Goal: Navigation & Orientation: Find specific page/section

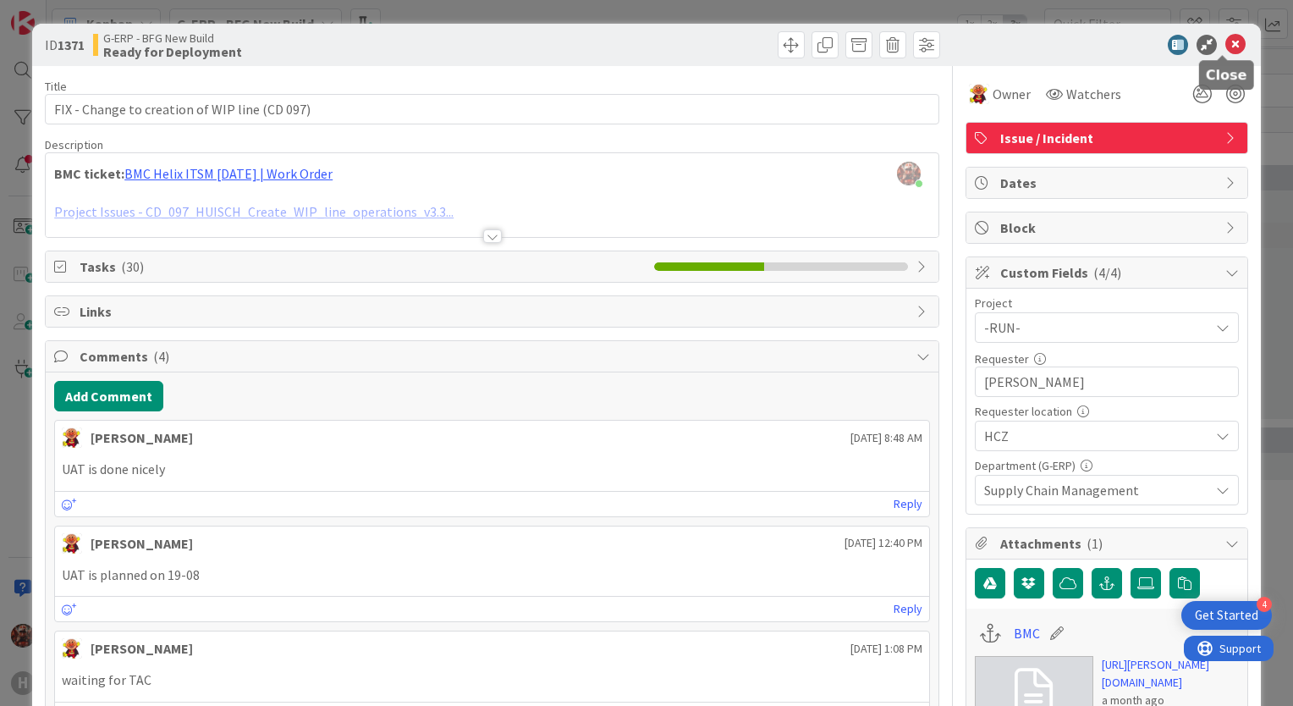
click at [1225, 48] on icon at bounding box center [1235, 45] width 20 height 20
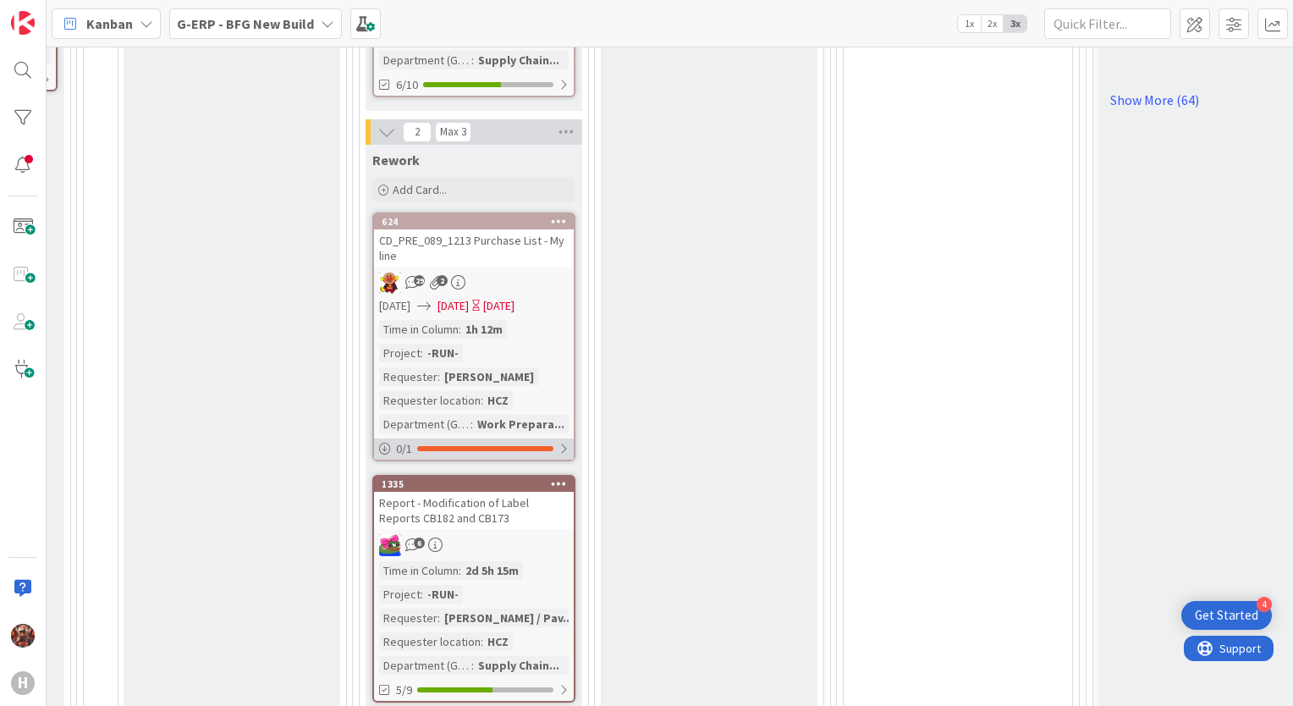
scroll to position [1100, 1953]
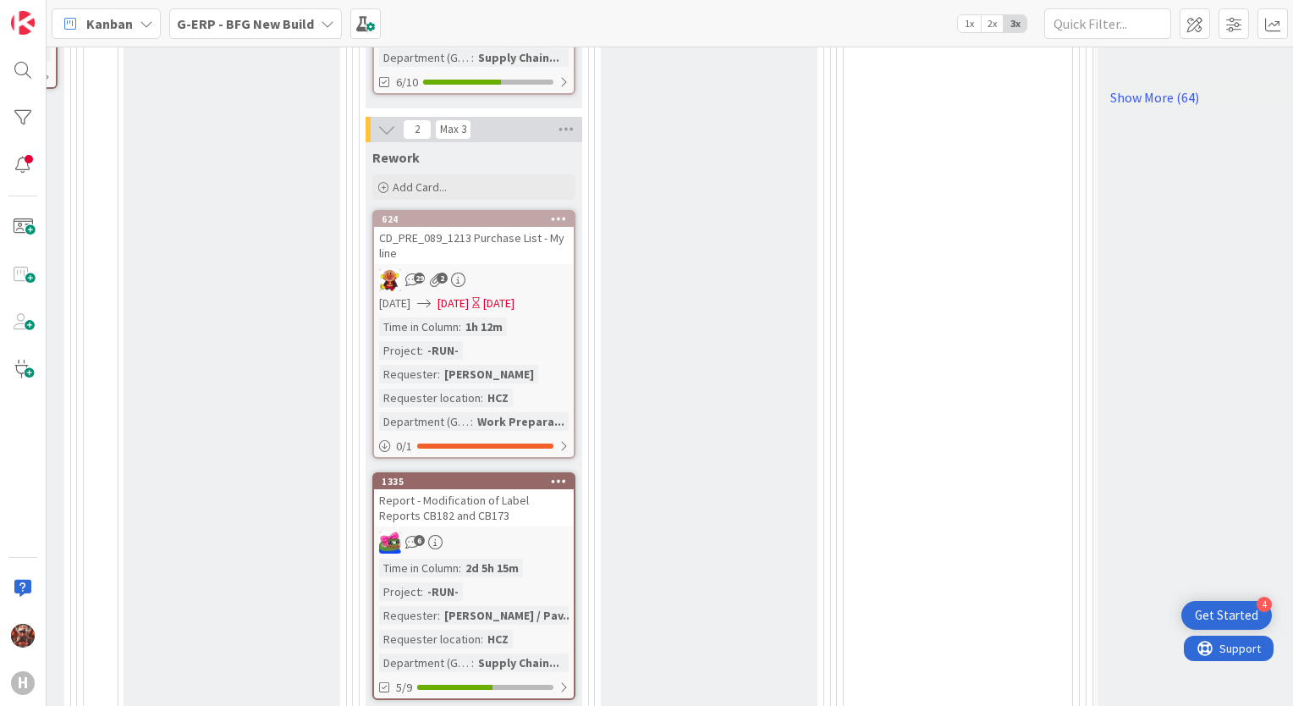
click at [474, 231] on div "CD_PRE_089_1213 Purchase List - My line" at bounding box center [474, 245] width 200 height 37
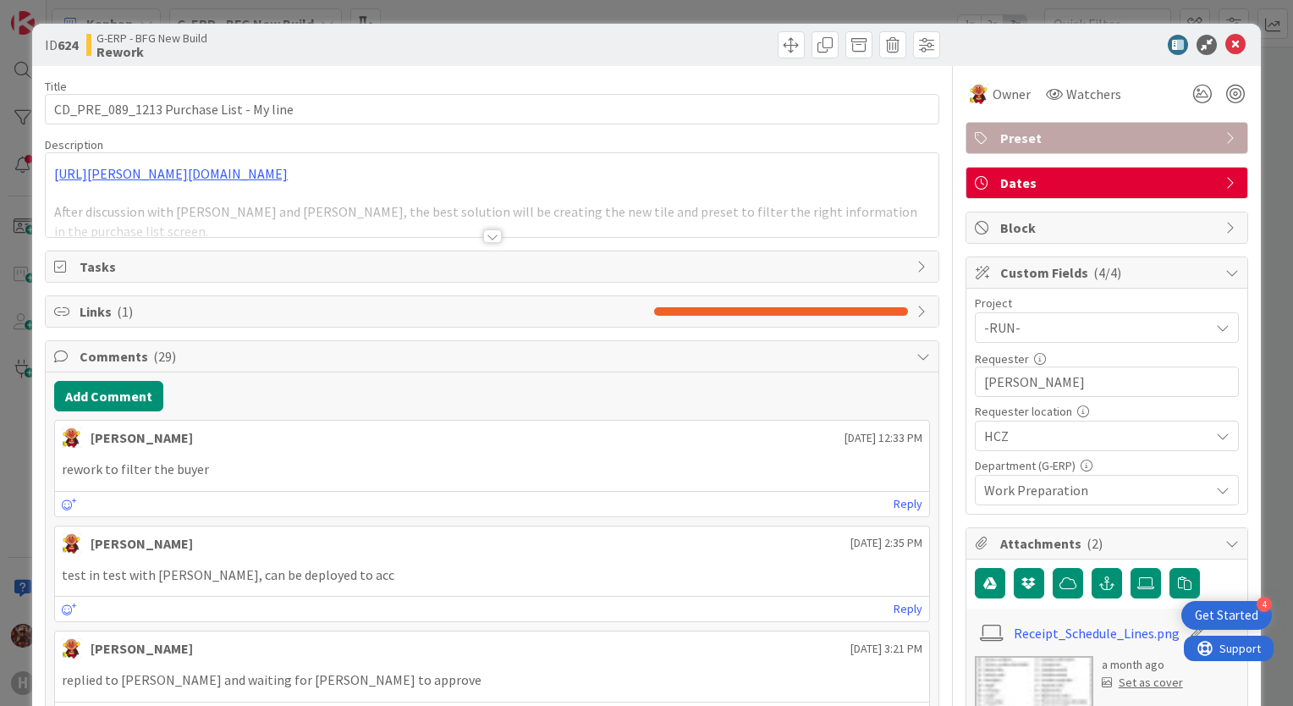
click at [493, 235] on div at bounding box center [492, 236] width 19 height 14
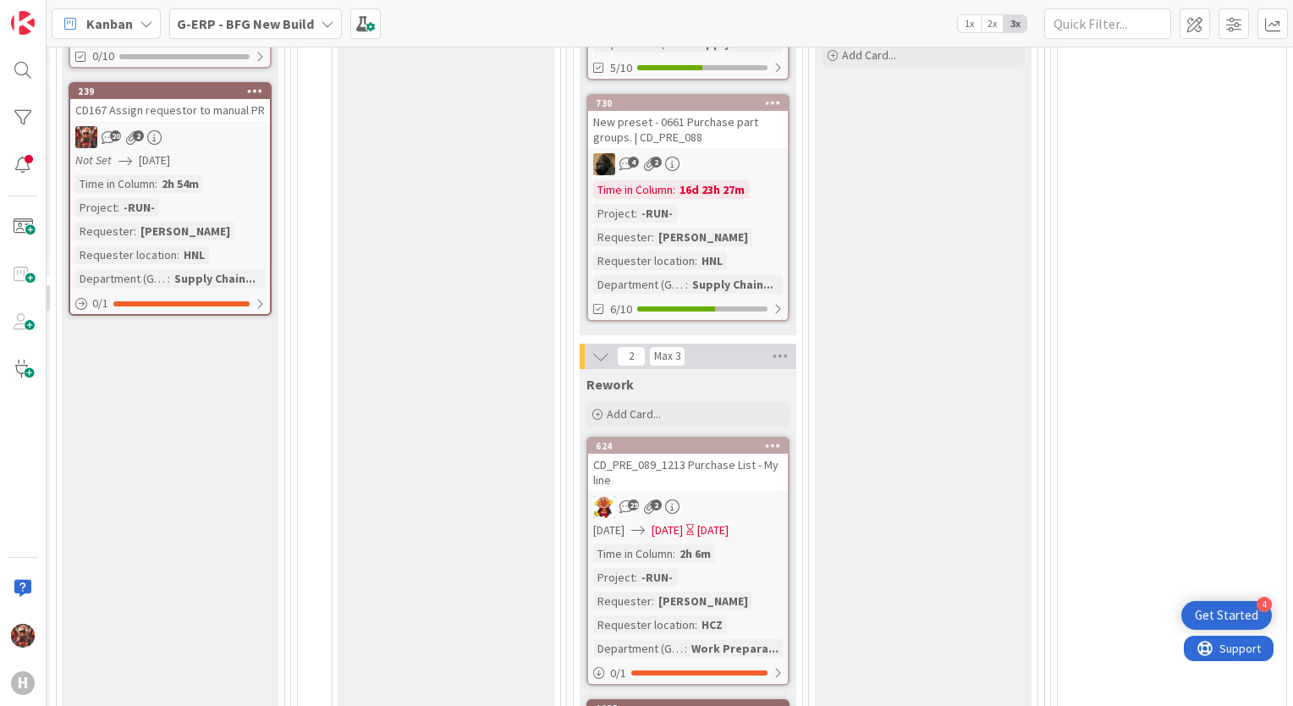
scroll to position [1100, 1739]
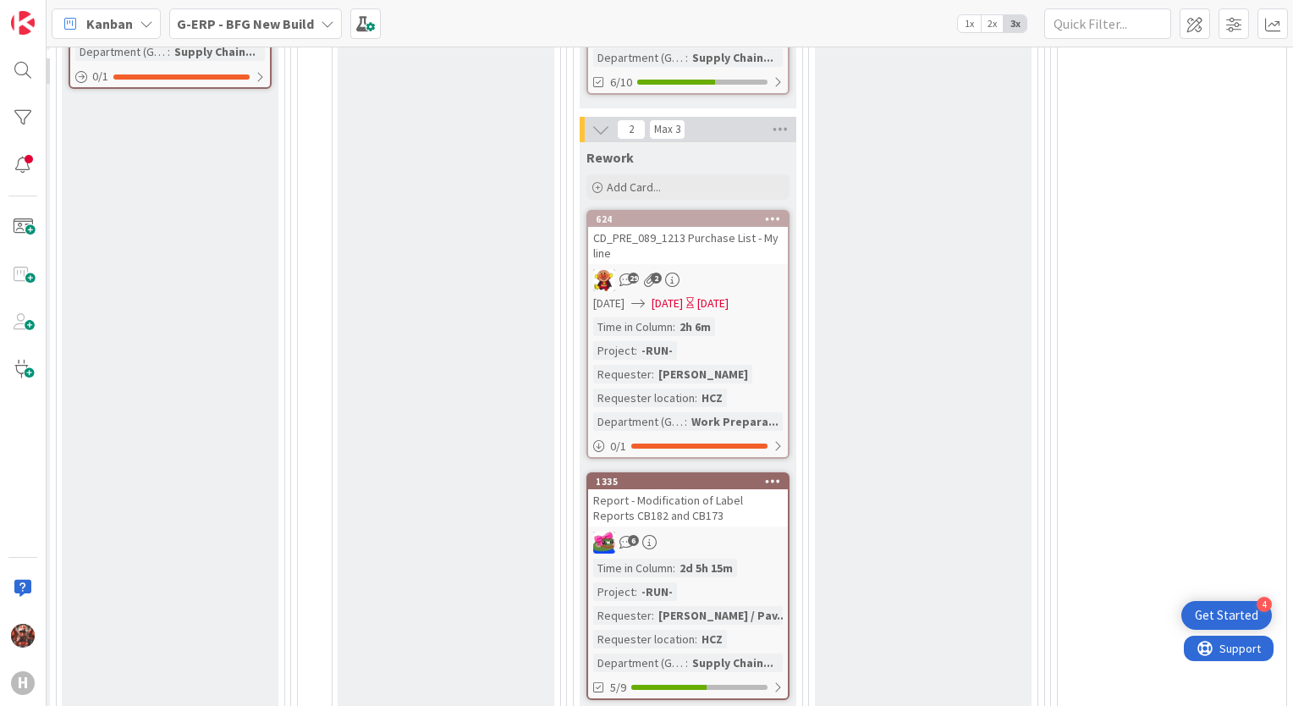
click at [714, 242] on div "CD_PRE_089_1213 Purchase List - My line" at bounding box center [688, 245] width 200 height 37
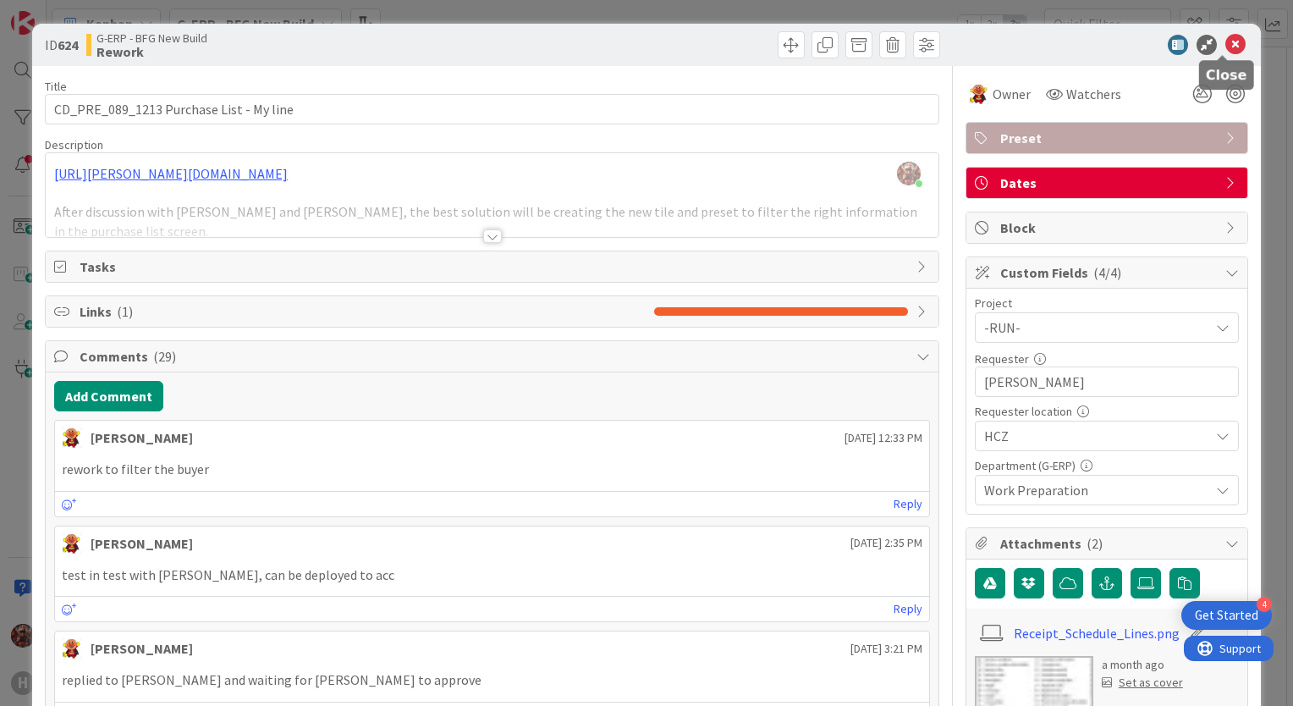
click at [1225, 46] on icon at bounding box center [1235, 45] width 20 height 20
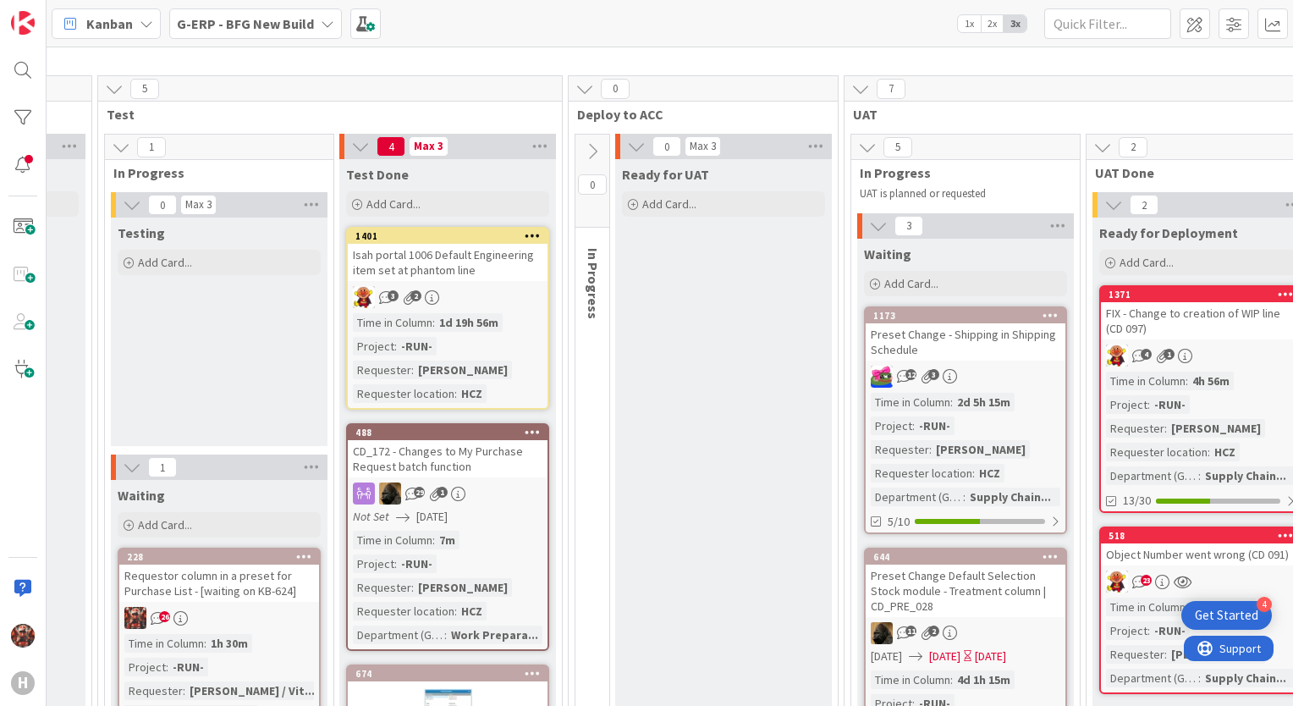
scroll to position [142, 1453]
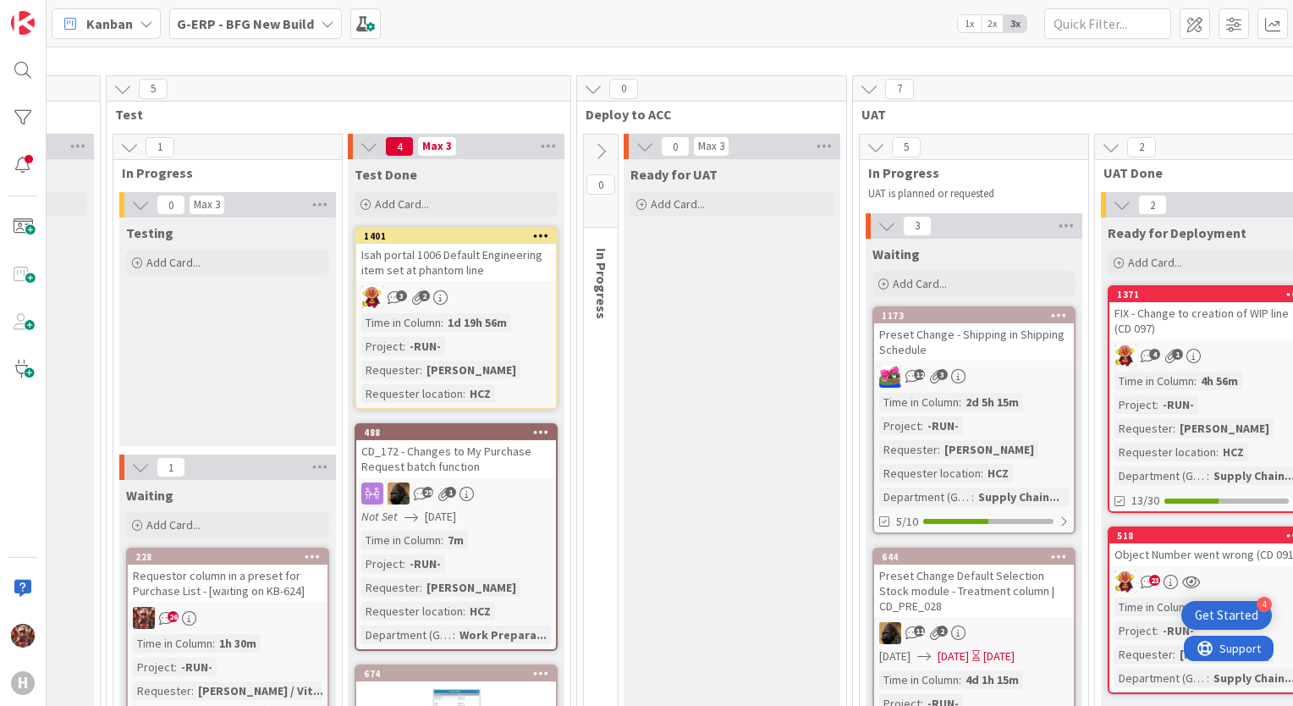
click at [443, 267] on div "Isah portal 1006 Default Engineering item set at phantom line" at bounding box center [456, 262] width 200 height 37
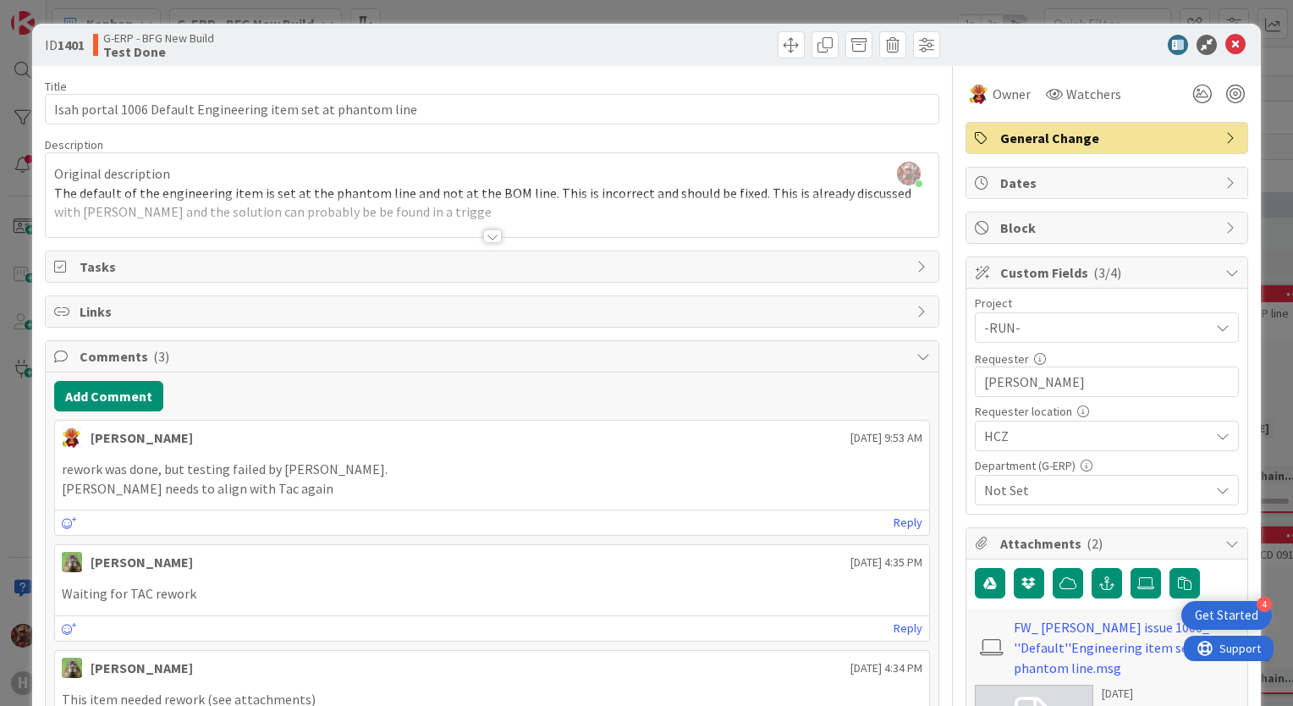
click at [491, 233] on div at bounding box center [492, 236] width 19 height 14
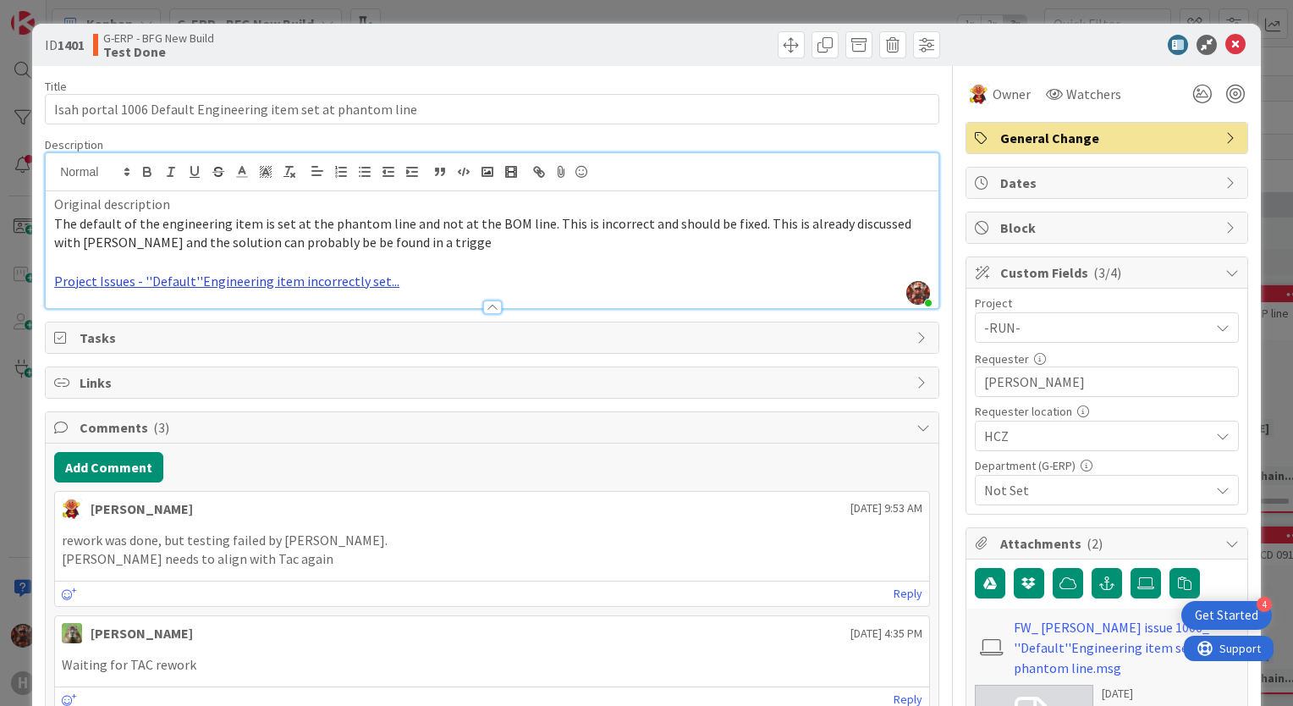
click at [302, 283] on link "Project Issues - ''Default''Engineering item incorrectly set..." at bounding box center [226, 280] width 345 height 17
click at [246, 309] on link at bounding box center [203, 314] width 169 height 22
click at [1225, 42] on icon at bounding box center [1235, 45] width 20 height 20
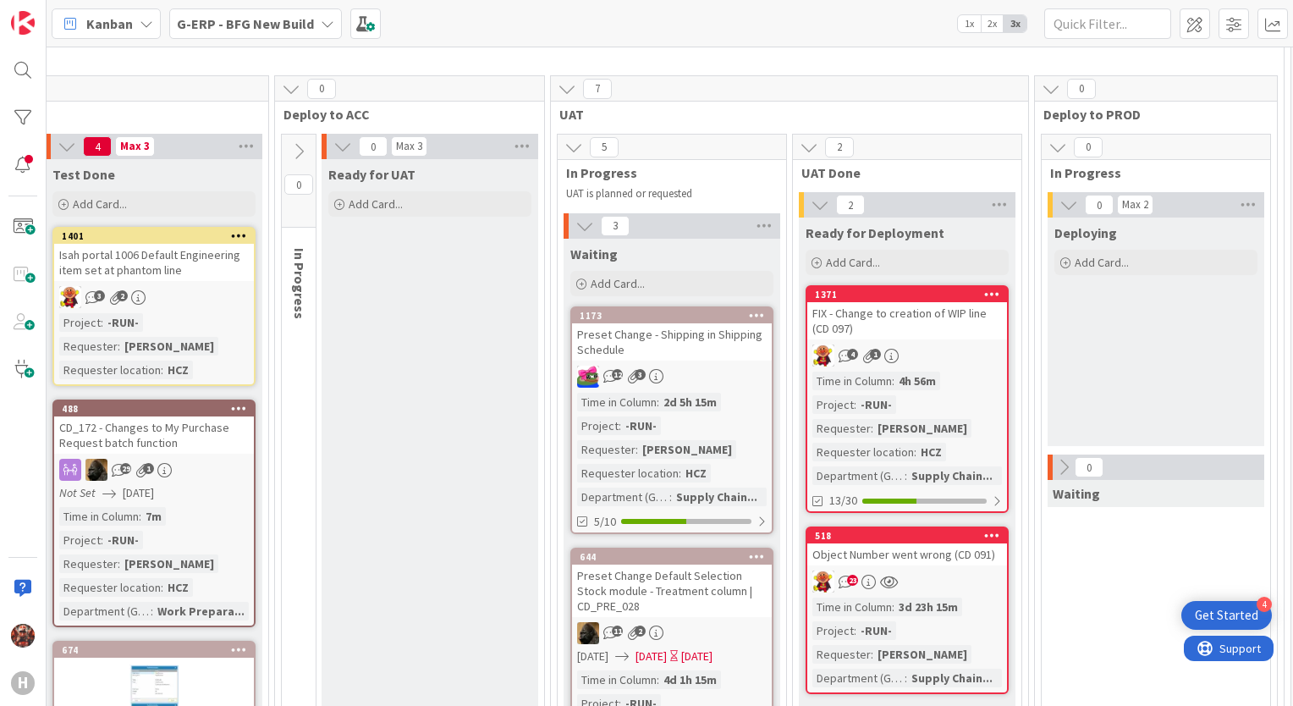
scroll to position [142, 1763]
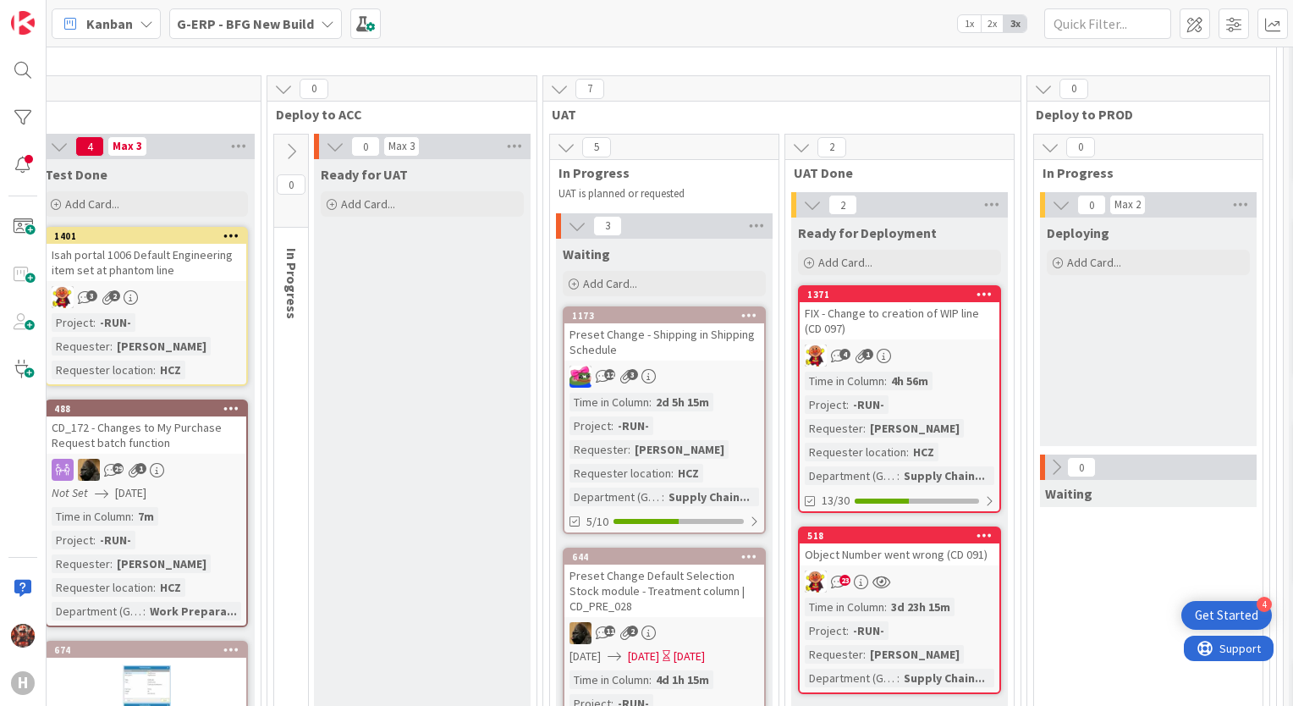
click at [843, 553] on div "Object Number went wrong (CD 091)" at bounding box center [900, 554] width 200 height 22
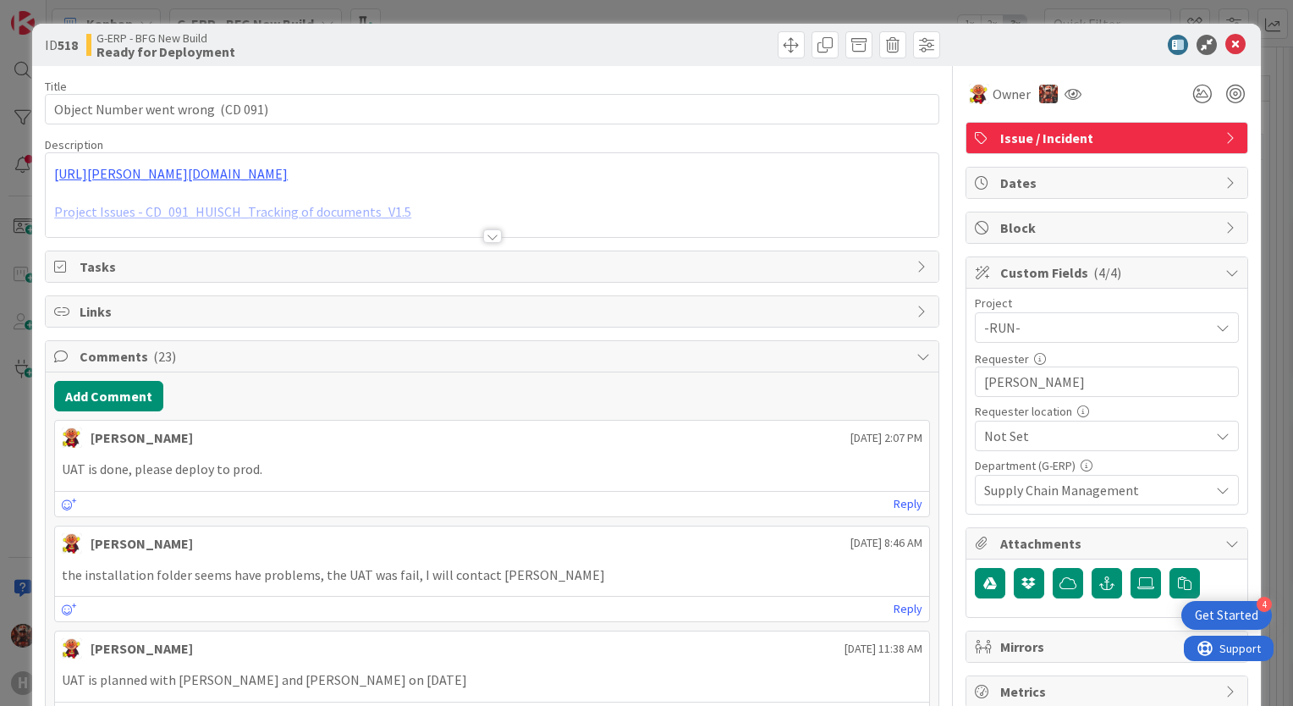
click at [483, 231] on div at bounding box center [492, 236] width 19 height 14
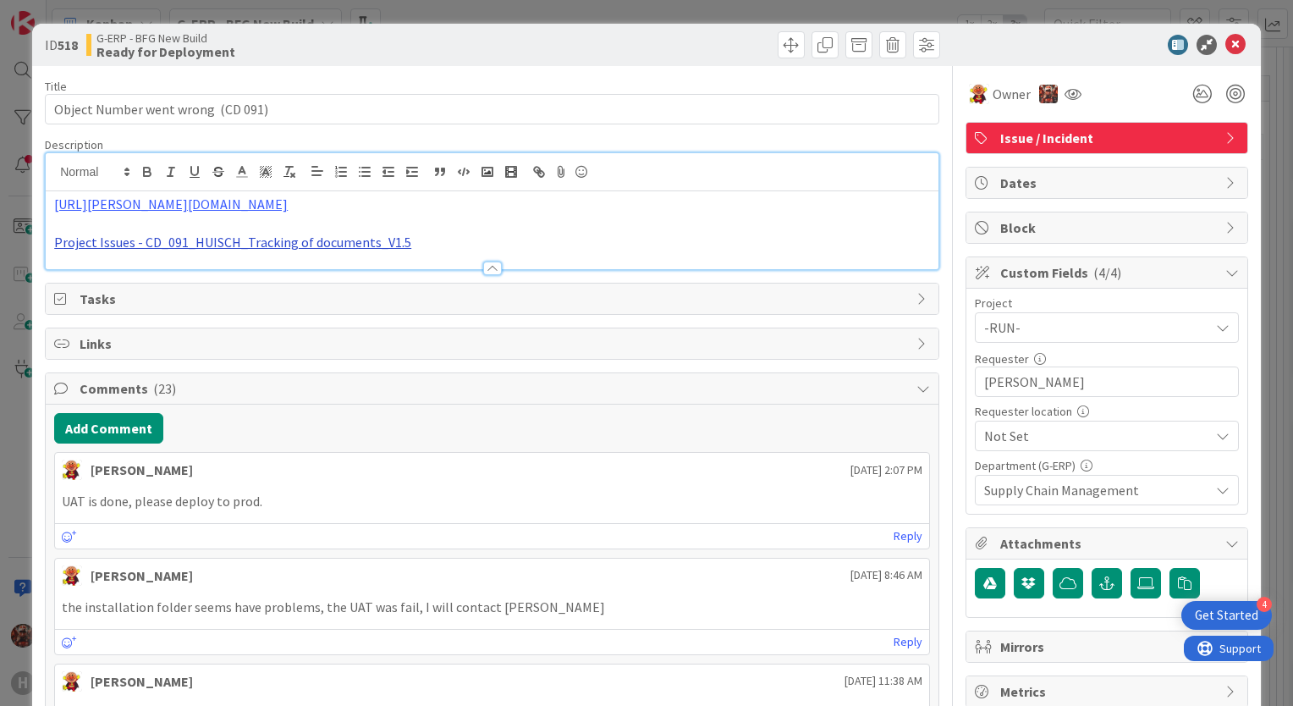
click at [285, 247] on link "Project Issues - CD_091_HUISCH_Tracking of documents_V1.5" at bounding box center [232, 242] width 357 height 17
click at [244, 278] on link "[URL][DOMAIN_NAME]" at bounding box center [186, 275] width 116 height 22
